Goal: Task Accomplishment & Management: Manage account settings

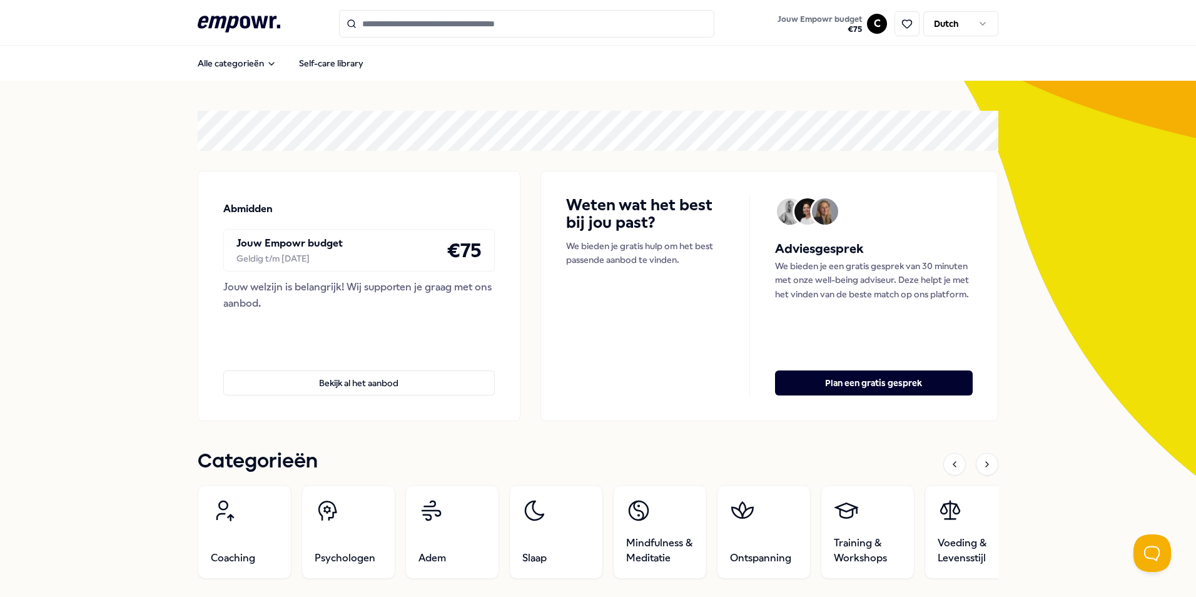
click at [865, 23] on html ".empowr-logo_svg__cls-1{fill:#03032f} Jouw Empowr budget € 75 C Dutch Alle cate…" at bounding box center [598, 298] width 1196 height 597
click at [842, 68] on div "Dashboard" at bounding box center [872, 65] width 124 height 36
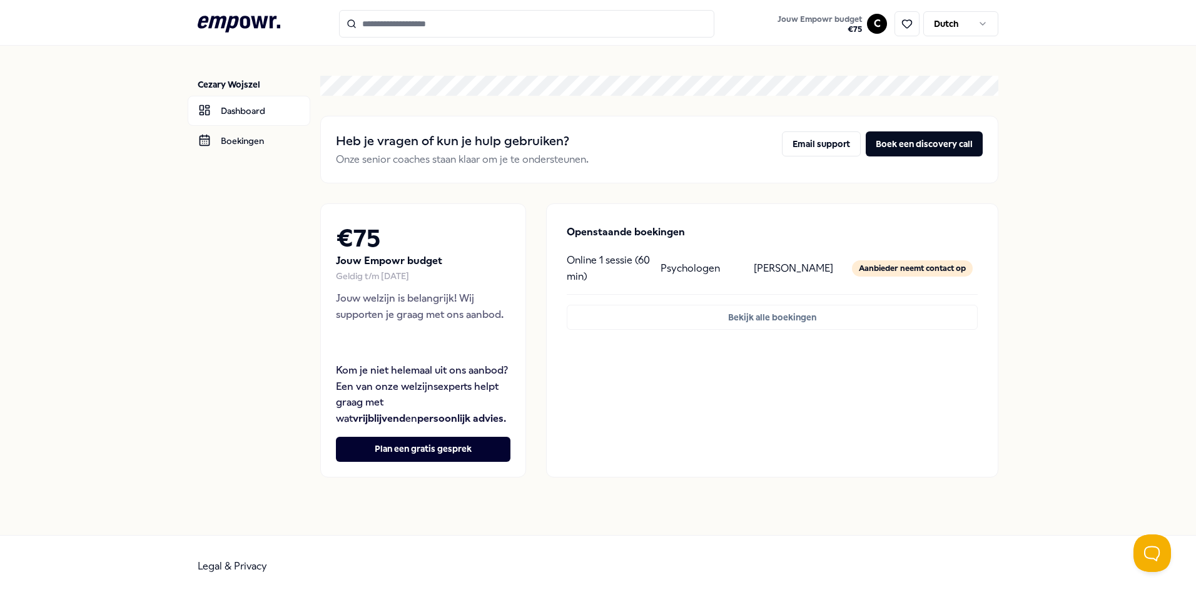
click at [772, 263] on p "[PERSON_NAME]" at bounding box center [793, 268] width 79 height 16
click at [587, 256] on p "Online 1 sessie (60 min)" at bounding box center [608, 268] width 83 height 32
click at [914, 268] on div "Aanbieder neemt contact op" at bounding box center [912, 268] width 121 height 16
click at [819, 303] on div "Openstaande boekingen Online 1 sessie (60 min) Psychologen Margje Moerland Aanb…" at bounding box center [772, 277] width 451 height 146
click at [799, 315] on button "Bekijk alle boekingen" at bounding box center [772, 317] width 411 height 25
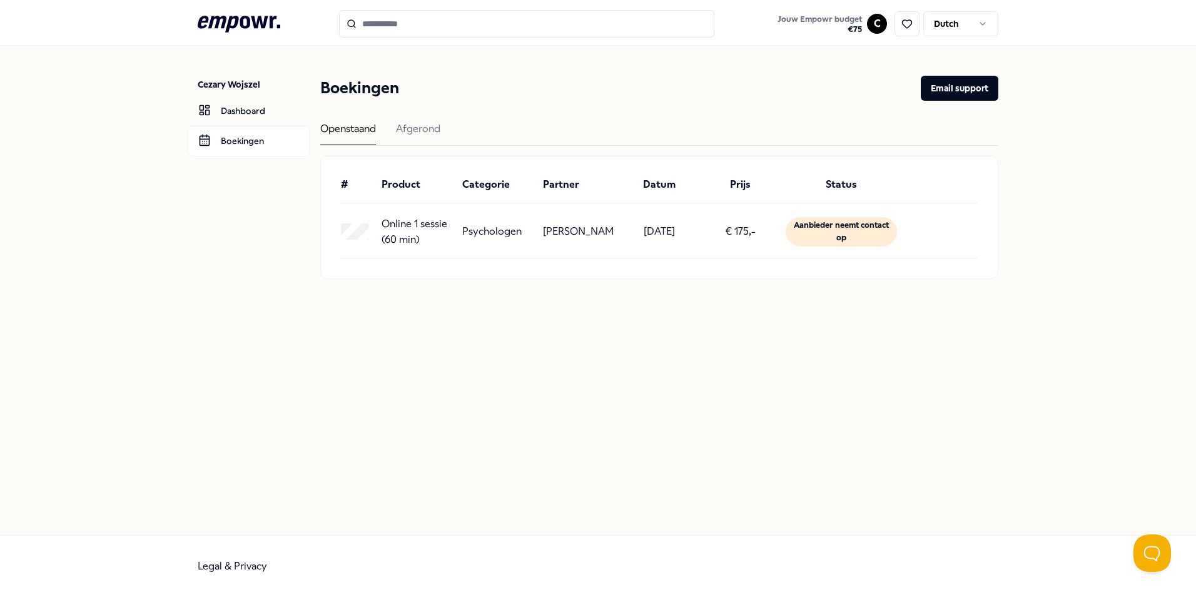
drag, startPoint x: 659, startPoint y: 344, endPoint x: 653, endPoint y: 345, distance: 6.4
click at [657, 343] on div "Cezary Wojszel Dashboard Boekingen Boekingen Email support Openstaand Afgerond …" at bounding box center [598, 290] width 1196 height 489
click at [643, 306] on main "Boekingen Email support Openstaand Afgerond # Product Categorie Partner Datum P…" at bounding box center [659, 177] width 678 height 263
click at [875, 19] on html ".empowr-logo_svg__cls-1{fill:#03032f} Jouw Empowr budget € 75 C Dutch Cezary Wo…" at bounding box center [598, 298] width 1196 height 597
click at [955, 23] on html ".empowr-logo_svg__cls-1{fill:#03032f} Jouw Empowr budget € 75 C Dutch Cezary Wo…" at bounding box center [598, 298] width 1196 height 597
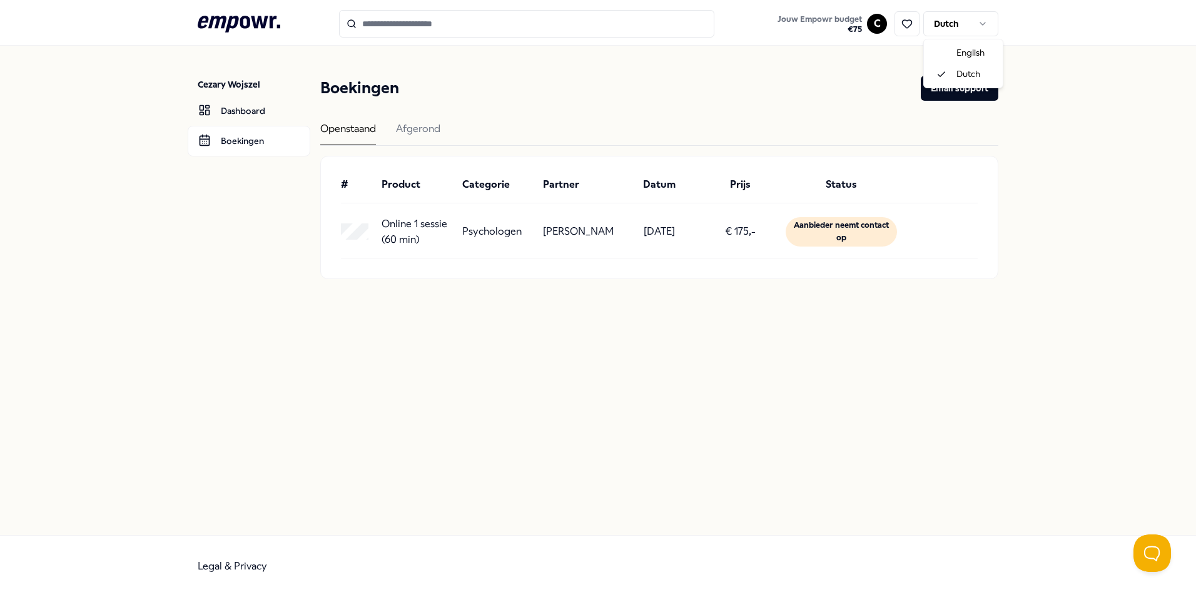
click at [955, 23] on html ".empowr-logo_svg__cls-1{fill:#03032f} Jouw Empowr budget € 75 C Dutch Cezary Wo…" at bounding box center [598, 298] width 1196 height 597
